Goal: Check status: Check status

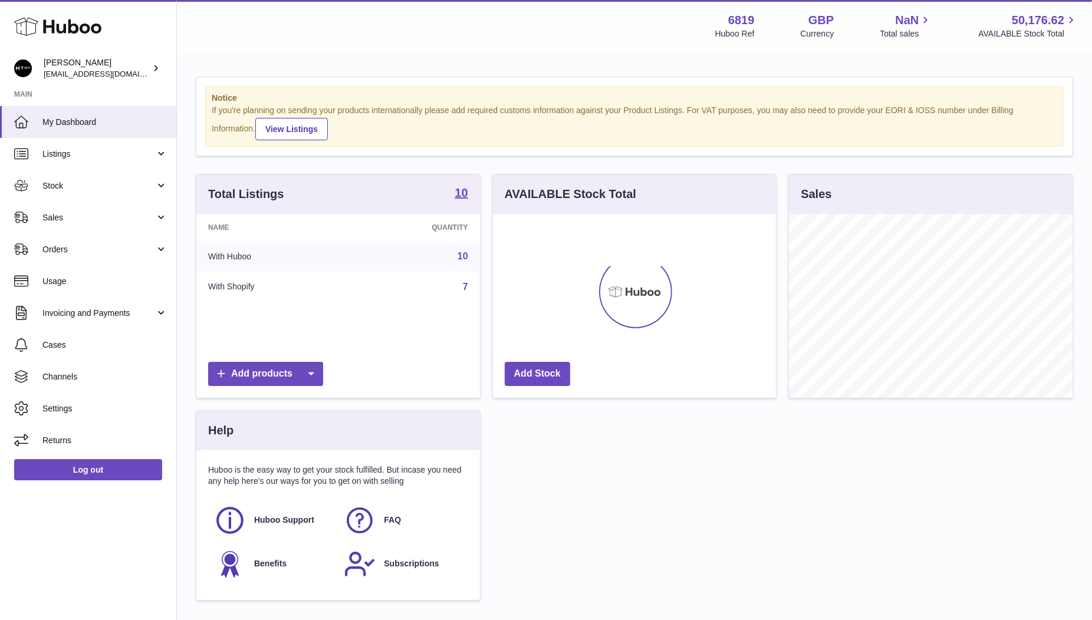
scroll to position [183, 284]
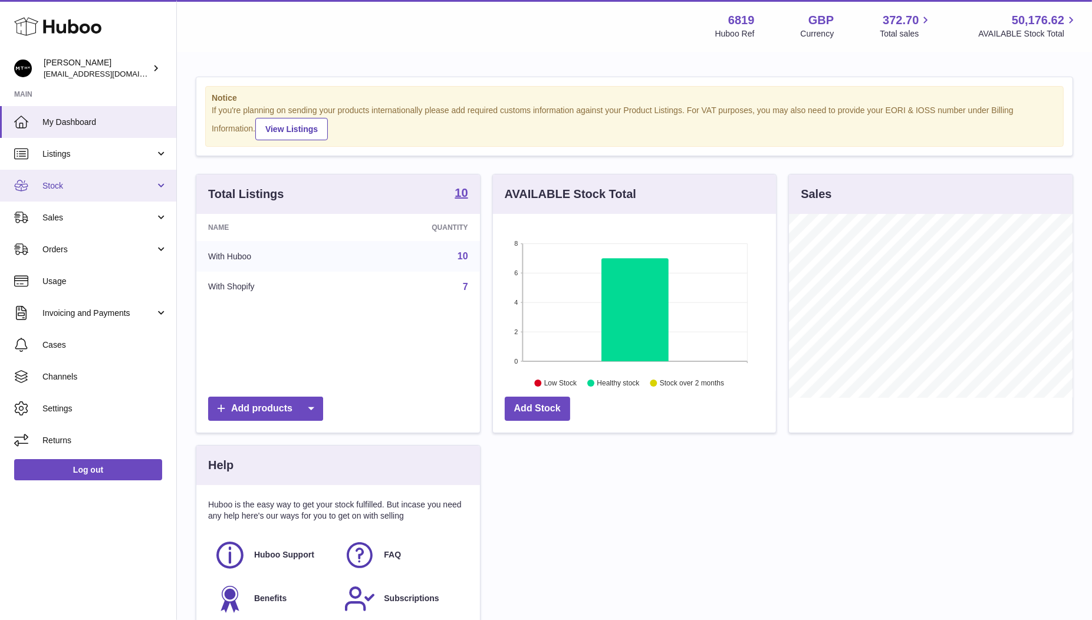
click at [60, 196] on link "Stock" at bounding box center [88, 186] width 176 height 32
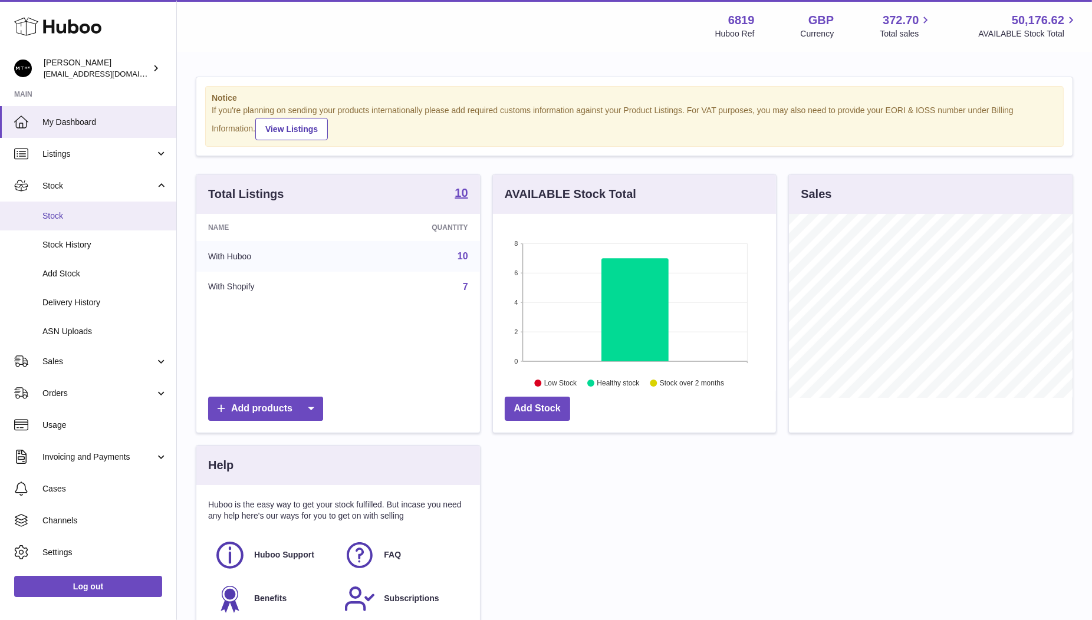
click at [73, 221] on span "Stock" at bounding box center [104, 216] width 125 height 11
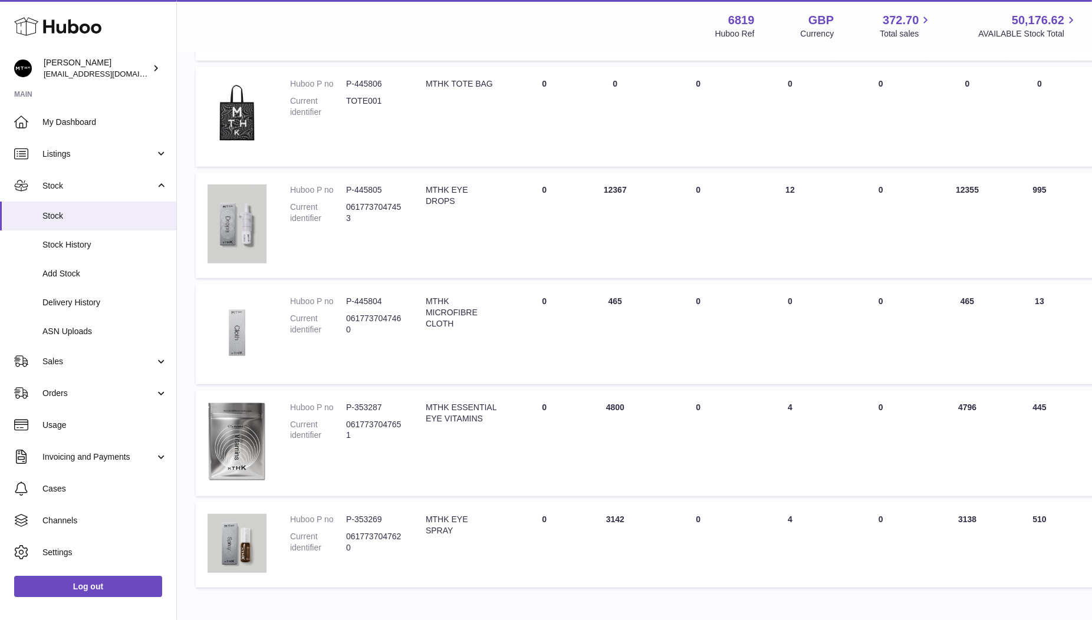
scroll to position [679, 0]
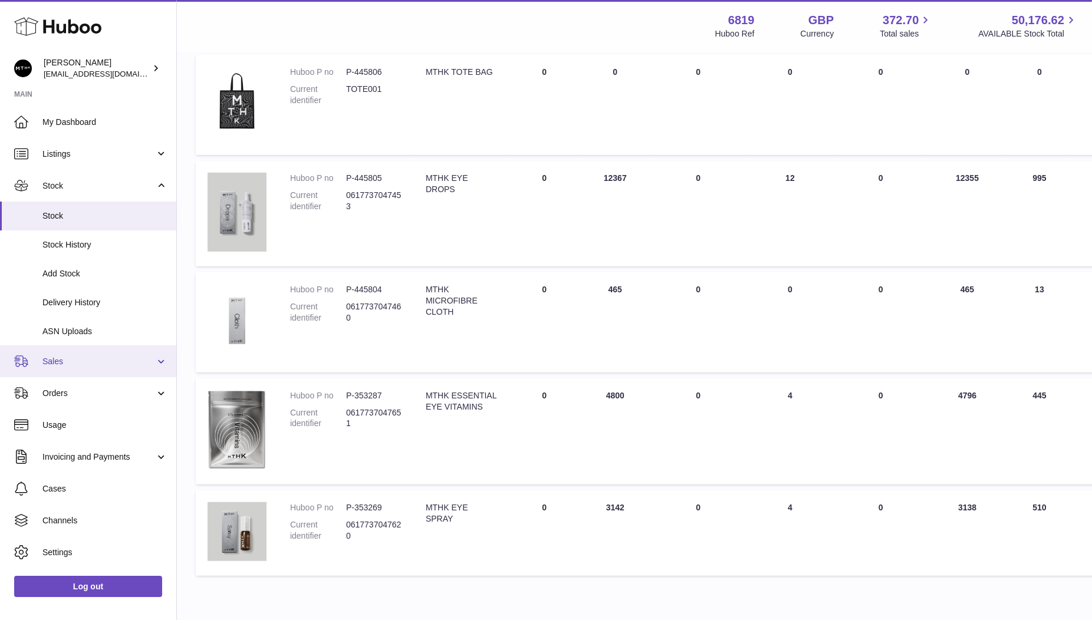
click at [77, 363] on span "Sales" at bounding box center [98, 361] width 113 height 11
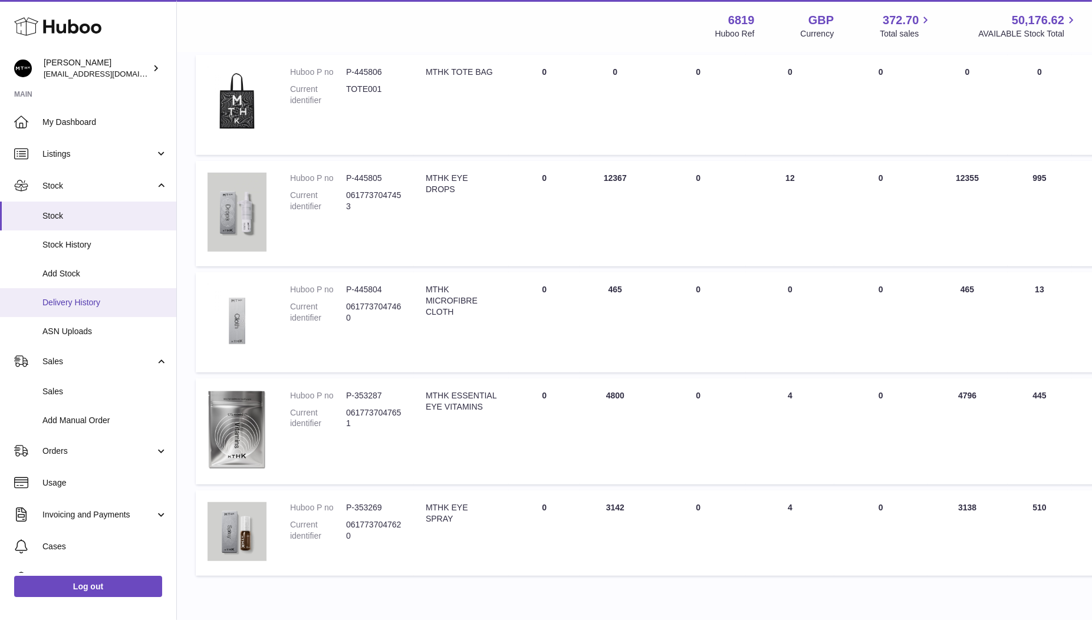
click at [97, 300] on span "Delivery History" at bounding box center [104, 302] width 125 height 11
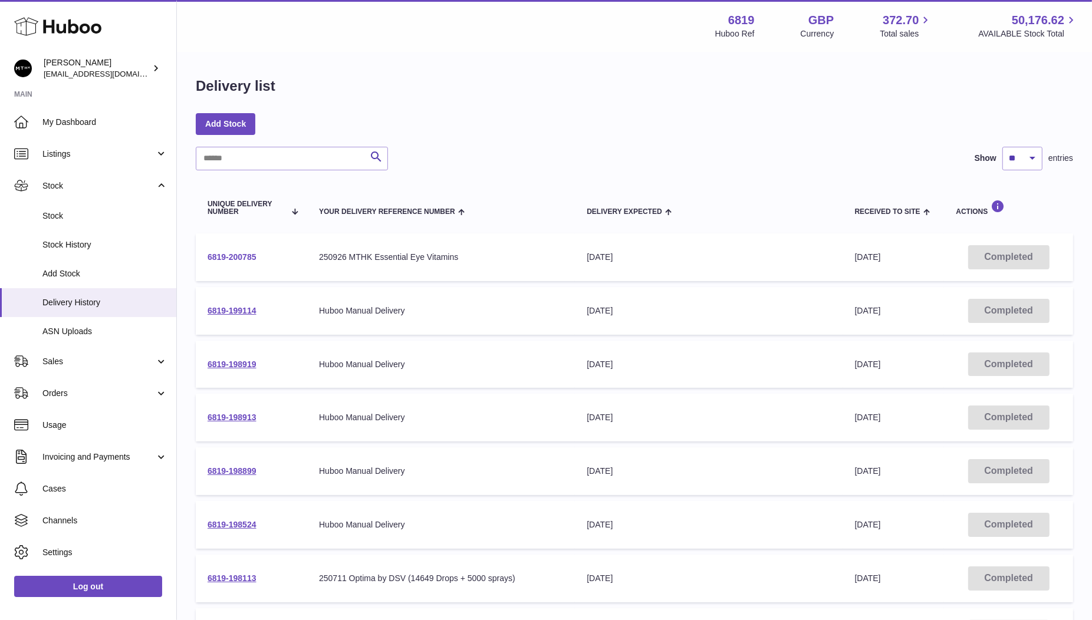
click at [241, 254] on link "6819-200785" at bounding box center [232, 256] width 49 height 9
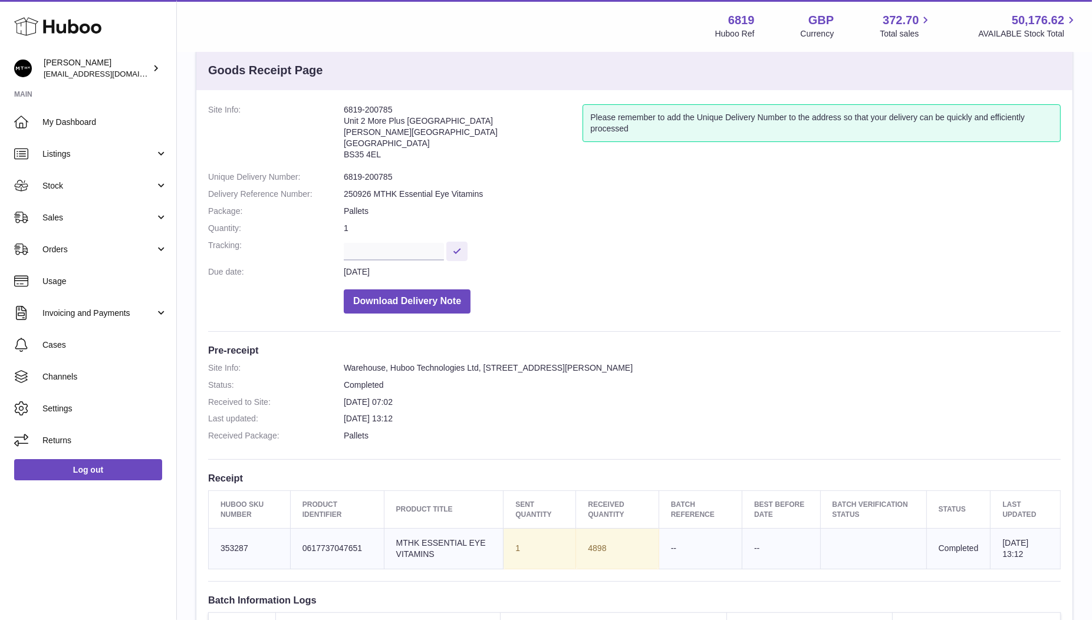
scroll to position [31, 0]
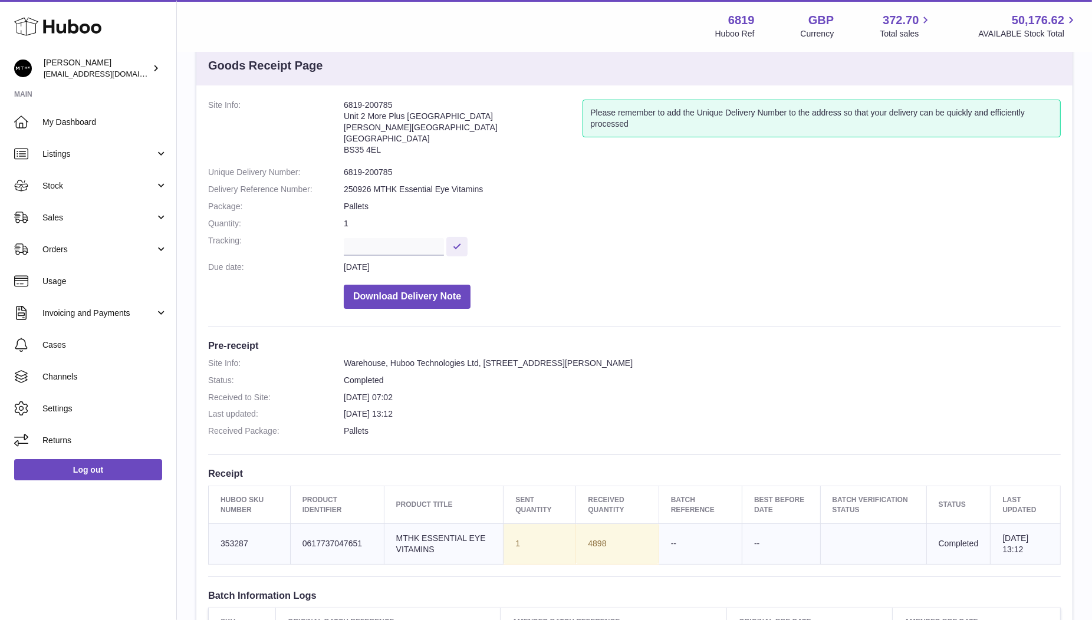
click at [502, 186] on dd "250926 MTHK Essential Eye Vitamins" at bounding box center [702, 189] width 717 height 11
click at [72, 214] on span "Sales" at bounding box center [98, 217] width 113 height 11
